Goal: Task Accomplishment & Management: Manage account settings

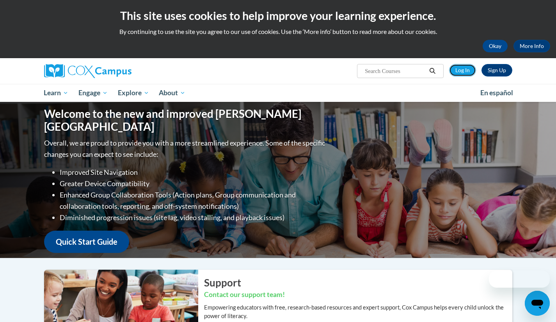
click at [464, 70] on link "Log In" at bounding box center [462, 70] width 27 height 12
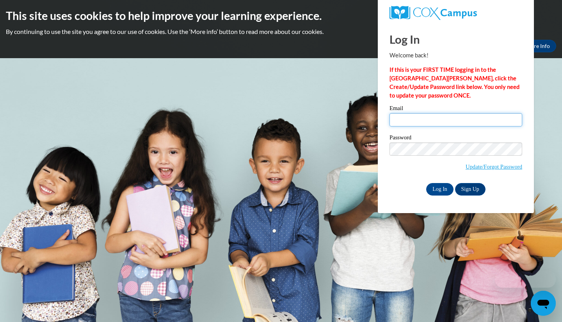
type input "liam@thinkingcap.com"
click at [425, 128] on div "Email liam@thinkingcap.com" at bounding box center [455, 118] width 133 height 27
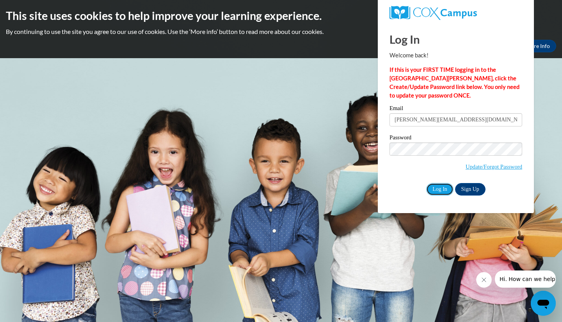
click at [443, 191] on input "Log In" at bounding box center [439, 189] width 27 height 12
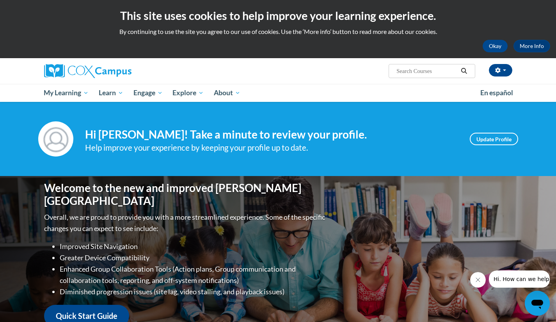
click at [501, 14] on h2 "This site uses cookies to help improve your learning experience." at bounding box center [278, 16] width 544 height 16
click at [500, 74] on button "button" at bounding box center [500, 70] width 23 height 12
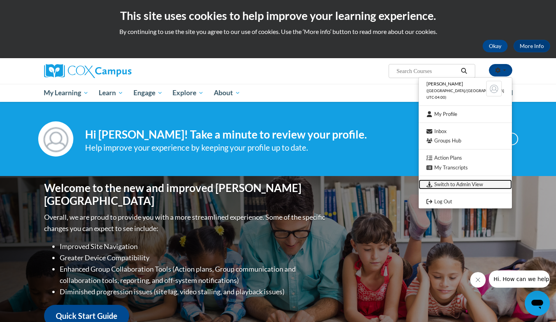
click at [468, 183] on link "Switch to Admin View" at bounding box center [464, 184] width 93 height 10
